Goal: Check status: Check status

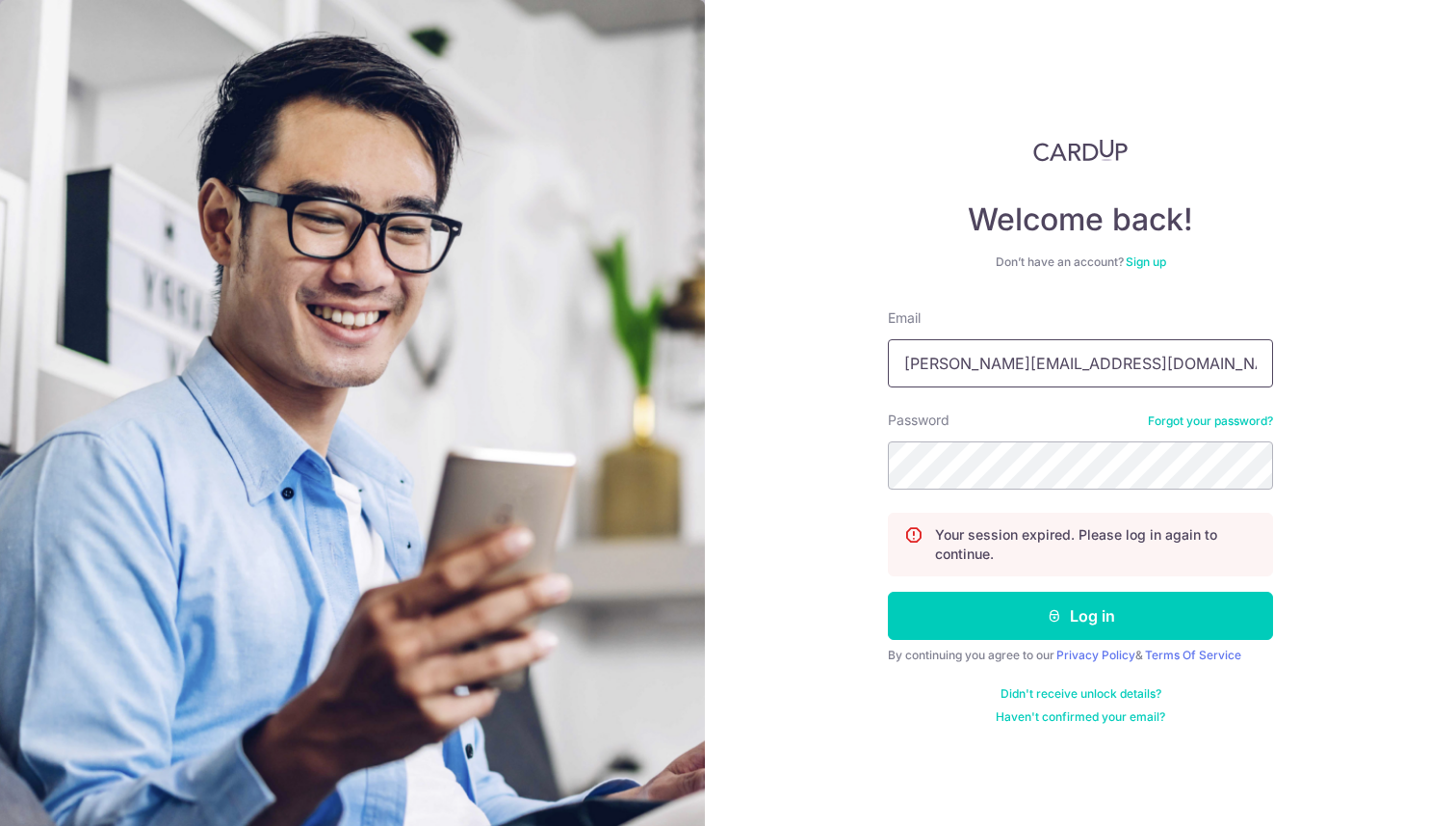
click at [1043, 377] on input "[PERSON_NAME][EMAIL_ADDRESS][DOMAIN_NAME]" at bounding box center [1080, 363] width 385 height 48
type input "[EMAIL_ADDRESS][DOMAIN_NAME]"
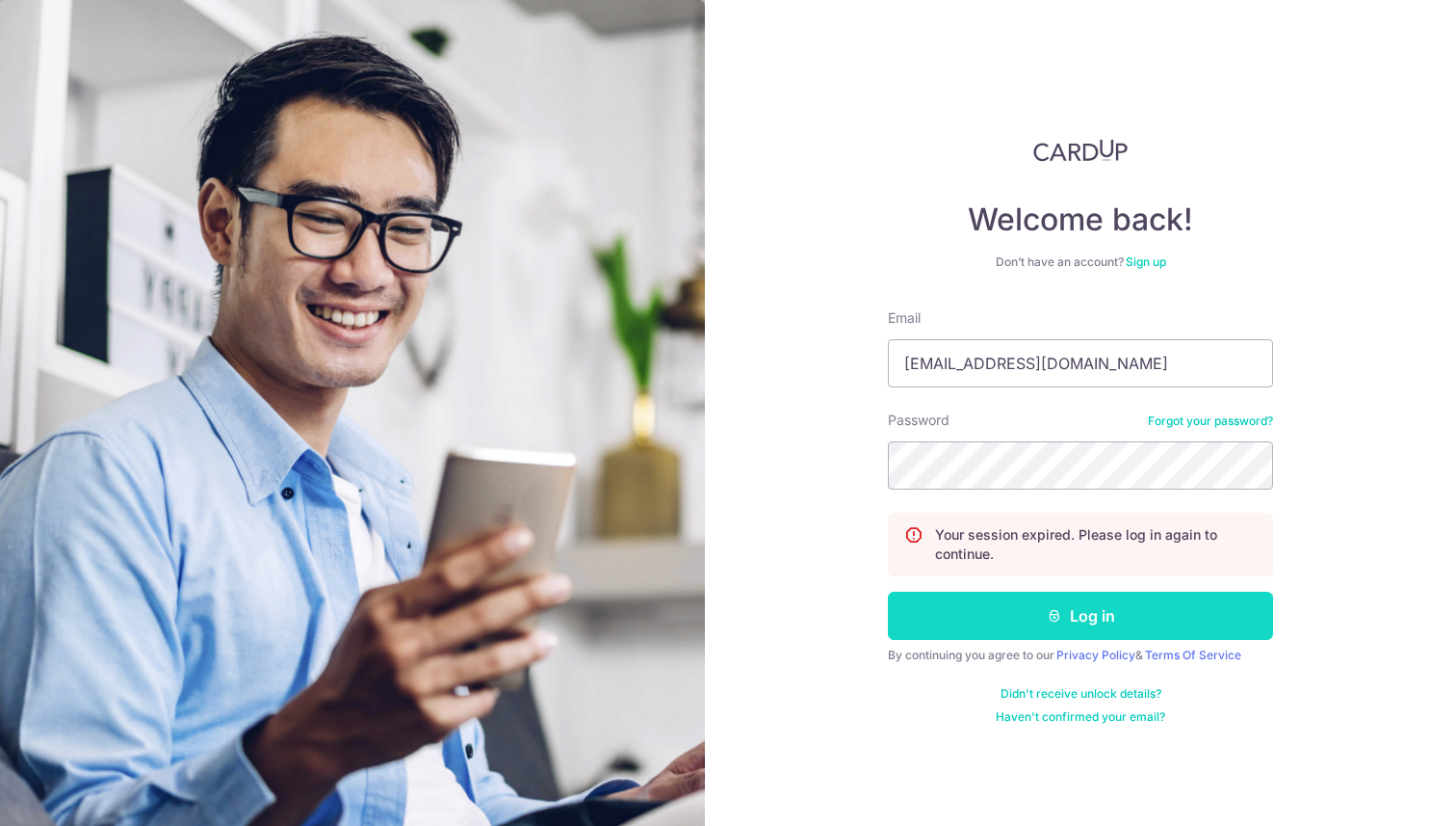
click at [1061, 608] on icon "submit" at bounding box center [1055, 616] width 16 height 16
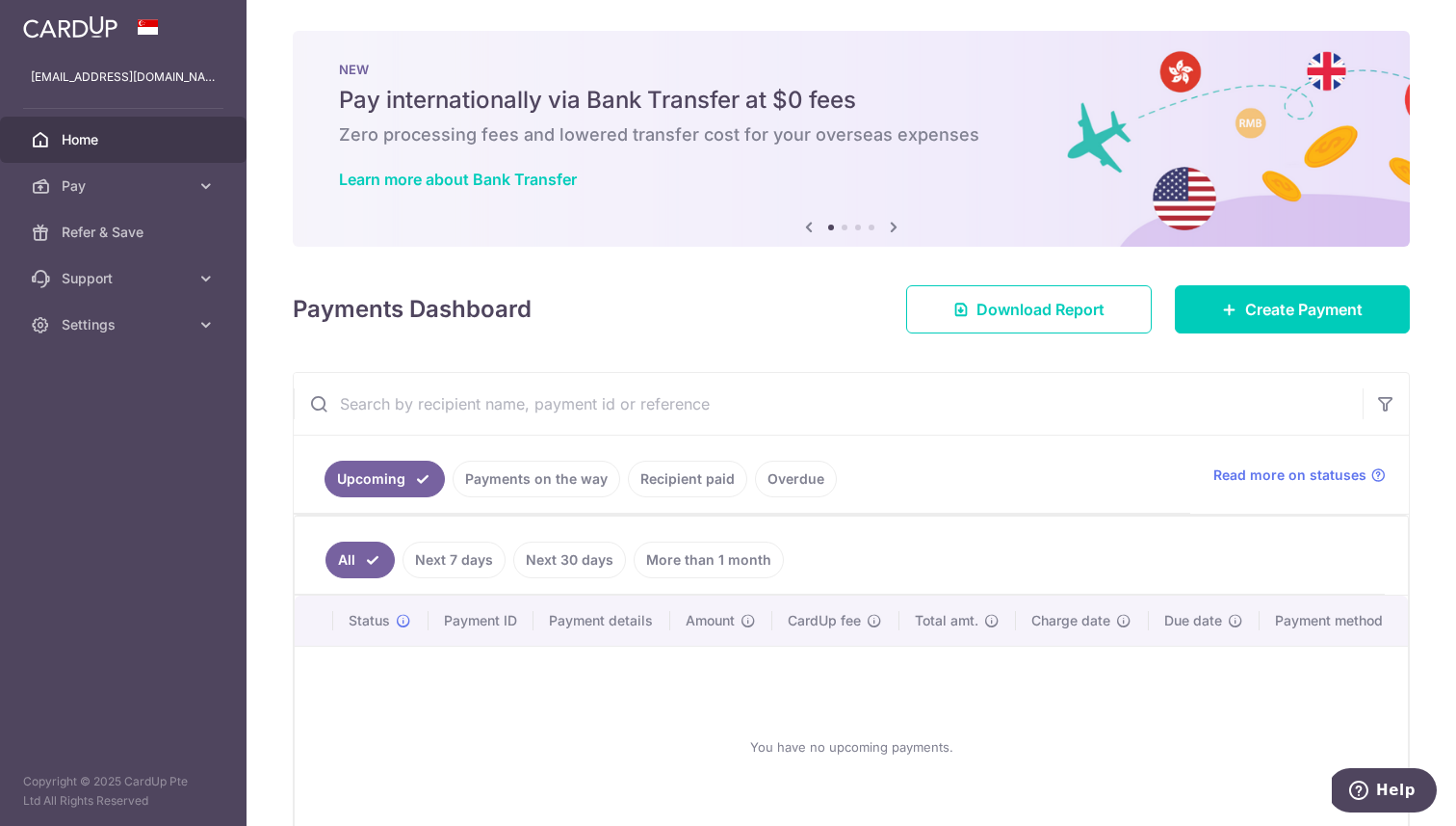
click at [701, 485] on link "Recipient paid" at bounding box center [687, 478] width 119 height 36
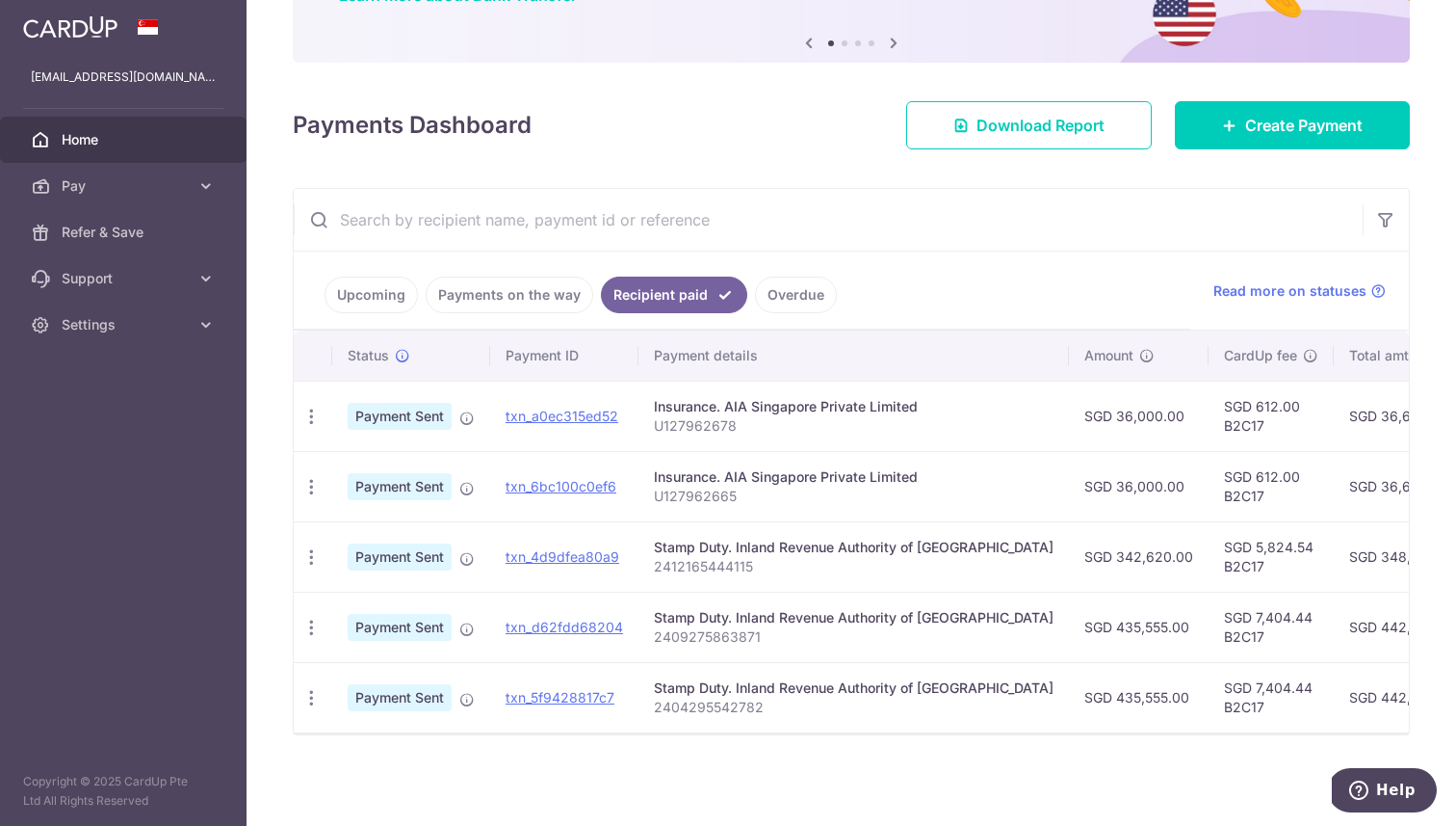
click at [711, 418] on p "U127962678" at bounding box center [853, 426] width 400 height 20
click at [801, 424] on p "U127962678" at bounding box center [853, 426] width 400 height 20
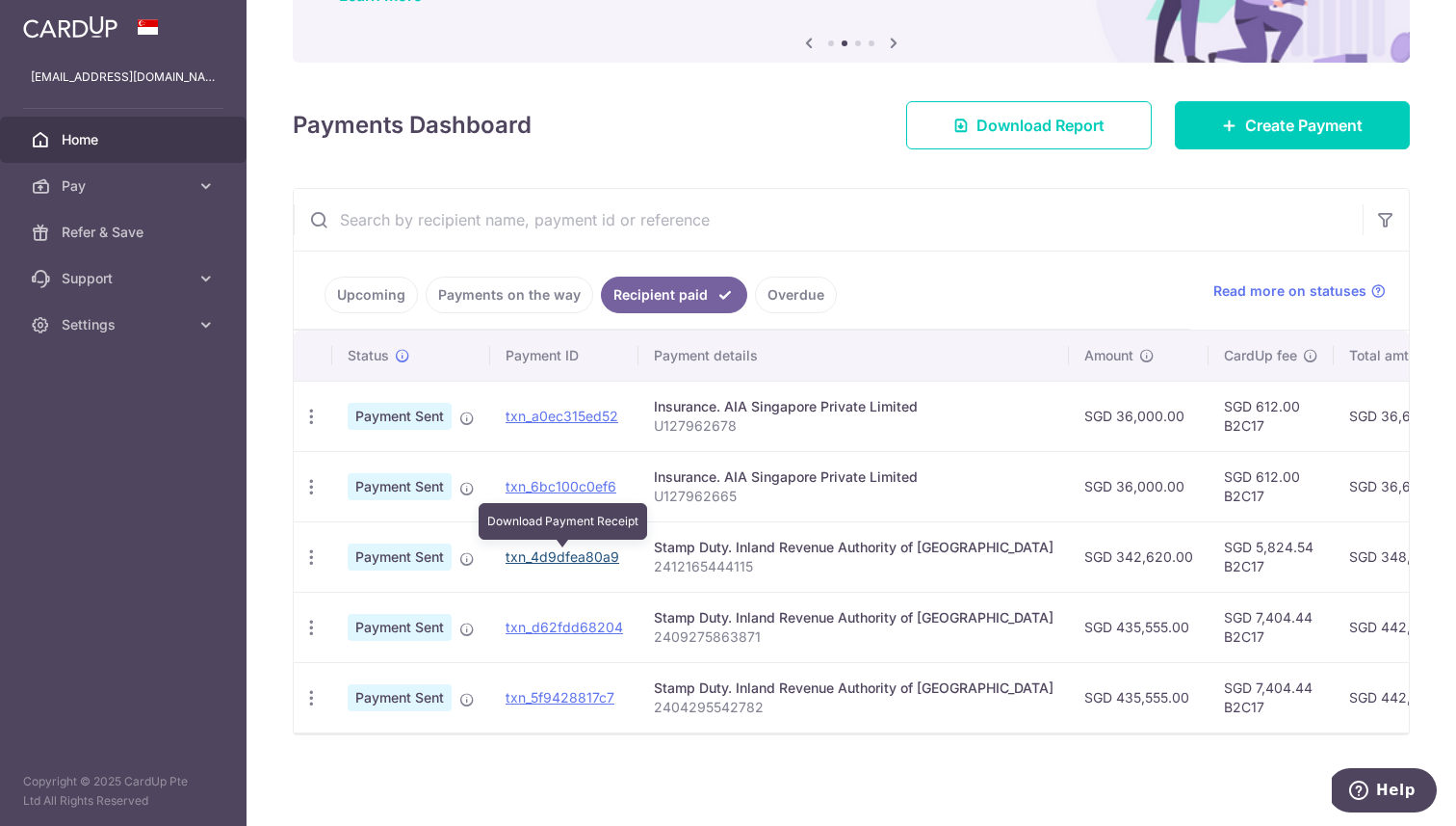
click at [612, 550] on link "txn_4d9dfea80a9" at bounding box center [562, 556] width 114 height 17
